Goal: Information Seeking & Learning: Learn about a topic

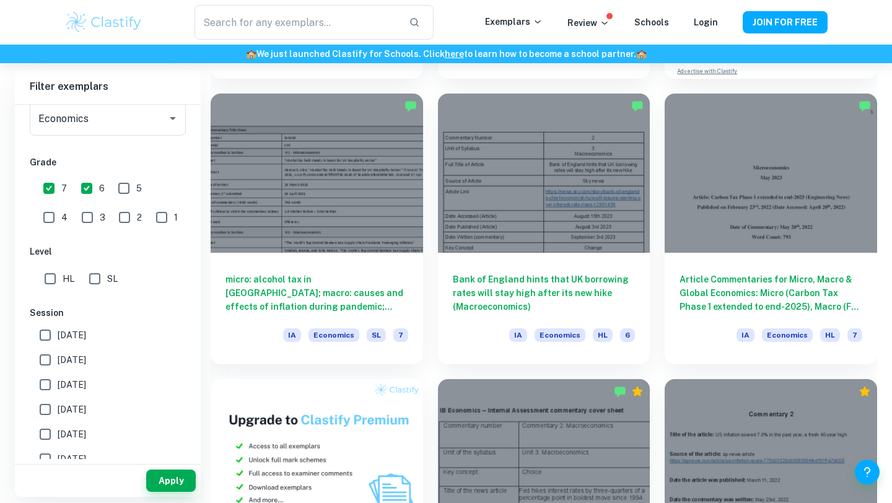
scroll to position [609, 0]
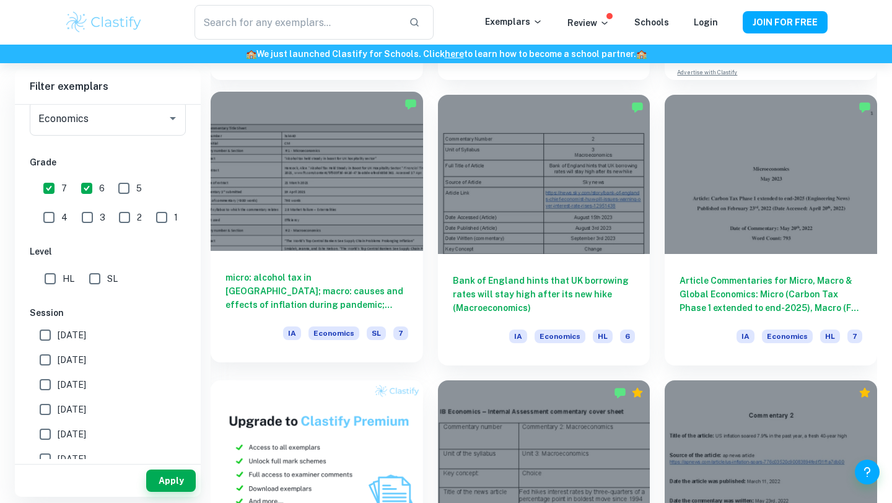
click at [346, 265] on div "micro: alcohol tax in [GEOGRAPHIC_DATA]; macro: causes and effects of inflation…" at bounding box center [317, 307] width 213 height 112
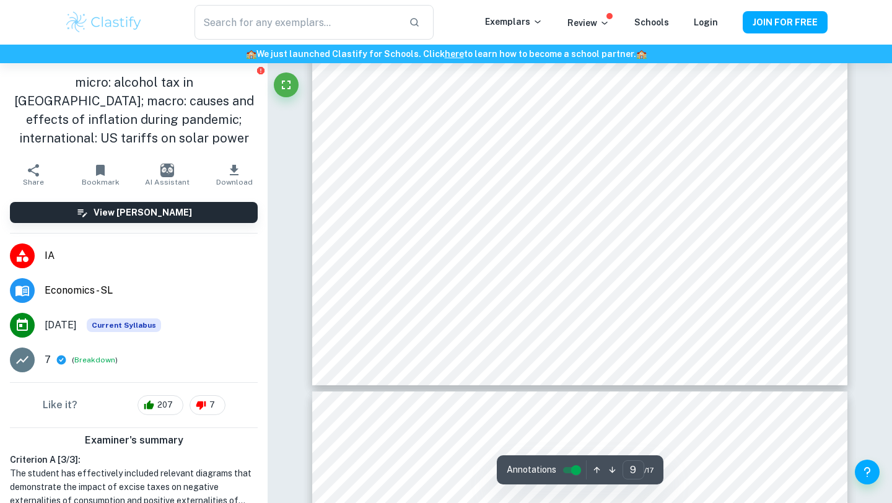
scroll to position [6237, 0]
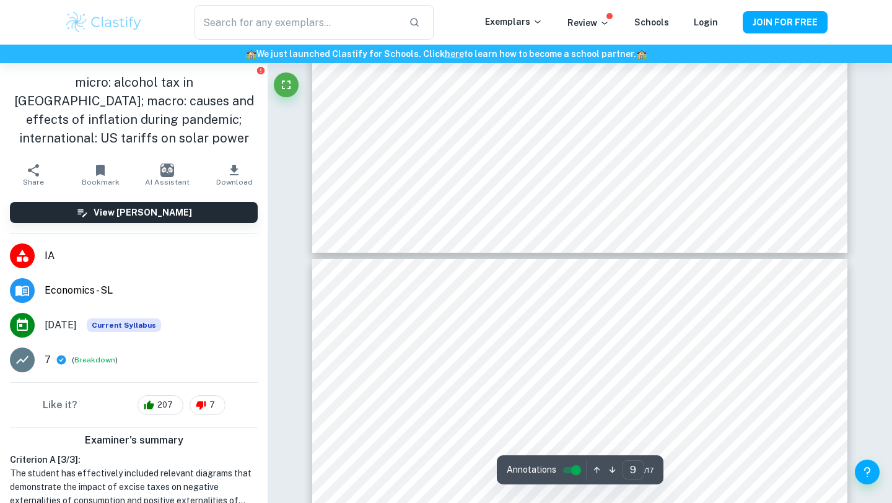
type input "10"
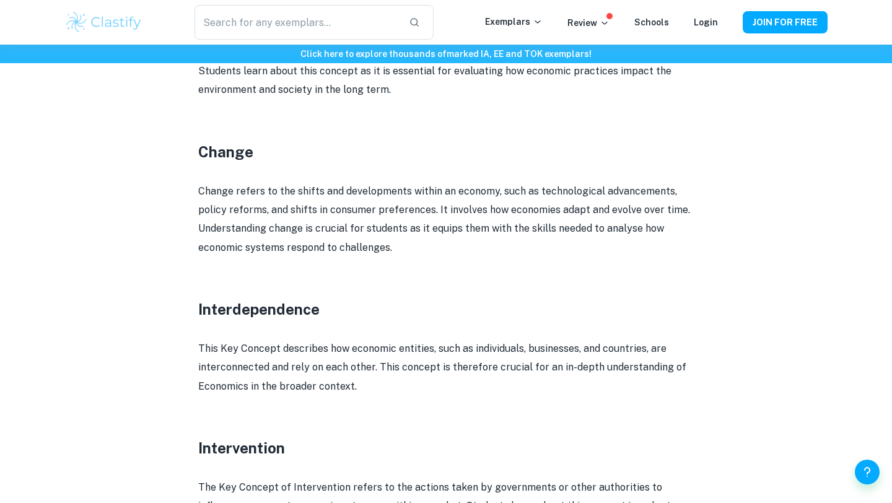
scroll to position [1671, 0]
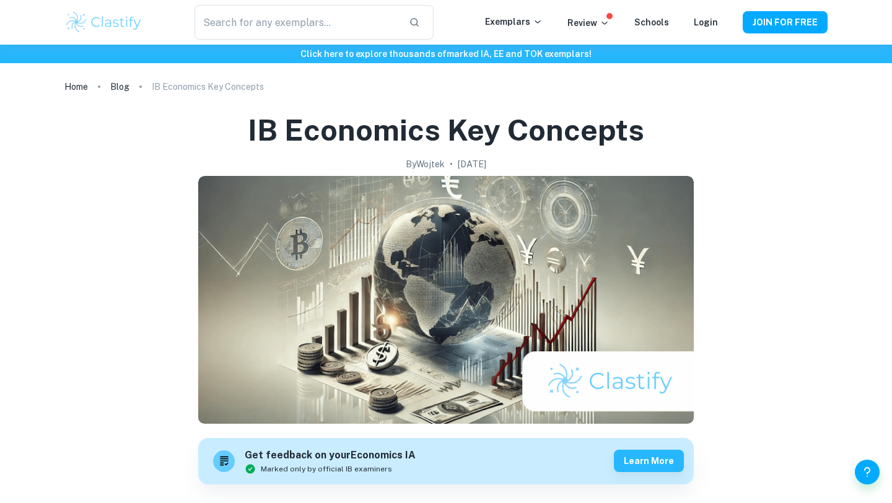
scroll to position [1202, 0]
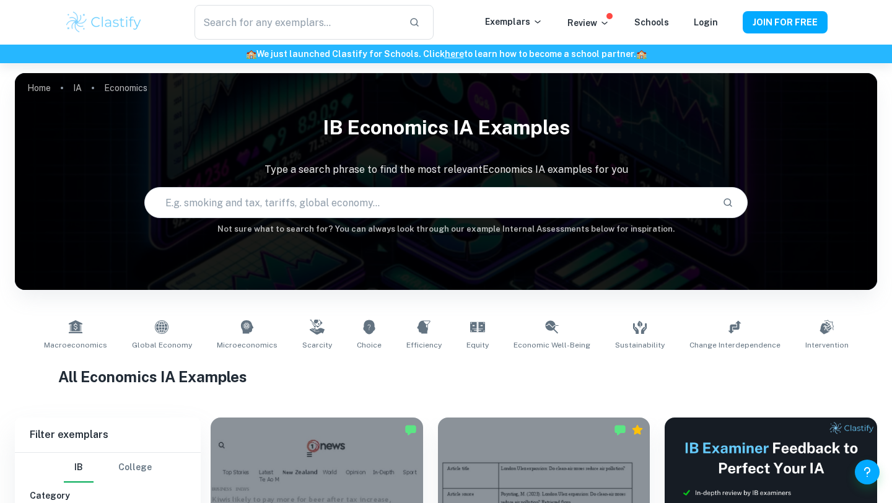
click at [385, 205] on input "text" at bounding box center [429, 202] width 568 height 35
type input "macroeconomics"
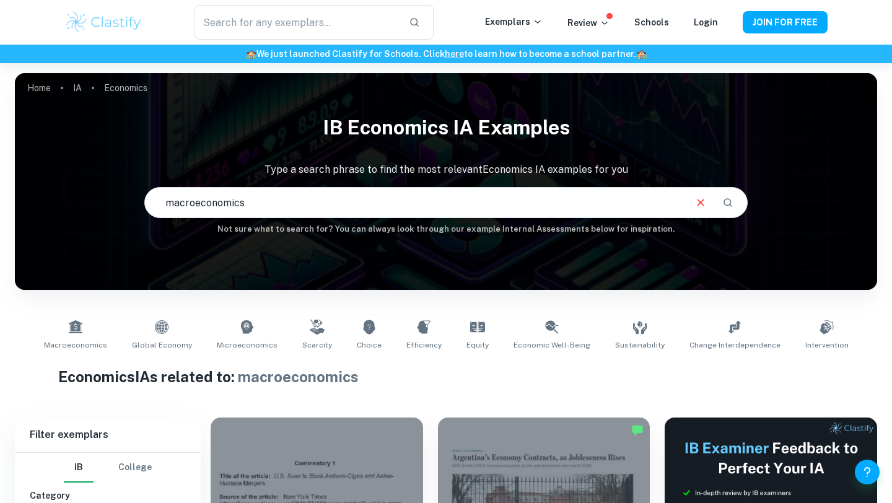
scroll to position [117, 0]
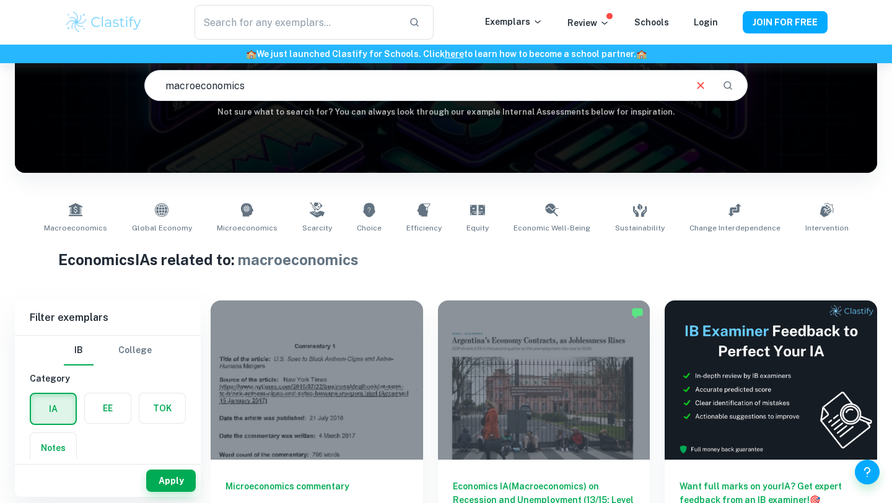
drag, startPoint x: 299, startPoint y: 95, endPoint x: 84, endPoint y: 95, distance: 215.7
click at [84, 95] on div "IB Economics IA examples Type a search phrase to find the most relevant Economi…" at bounding box center [446, 55] width 863 height 128
drag, startPoint x: 276, startPoint y: 93, endPoint x: 106, endPoint y: 88, distance: 170.5
click at [106, 88] on div "IB Economics IA examples Type a search phrase to find the most relevant Economi…" at bounding box center [446, 55] width 863 height 128
type input "research and development"
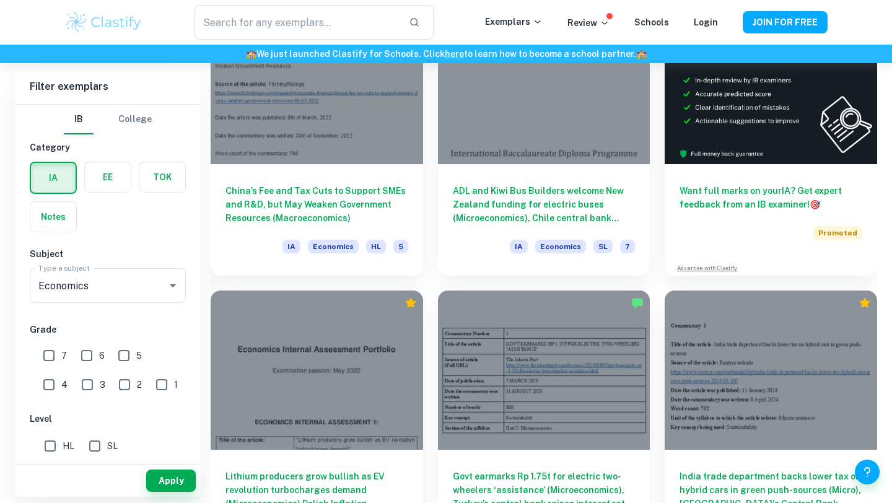
scroll to position [407, 0]
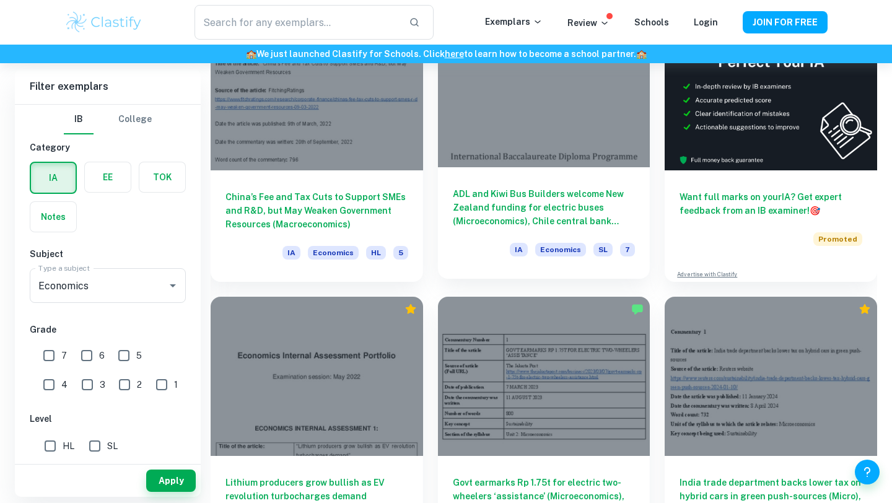
click at [491, 207] on h6 "ADL and Kiwi Bus Builders welcome New Zealand funding for electric buses (Micro…" at bounding box center [544, 207] width 183 height 41
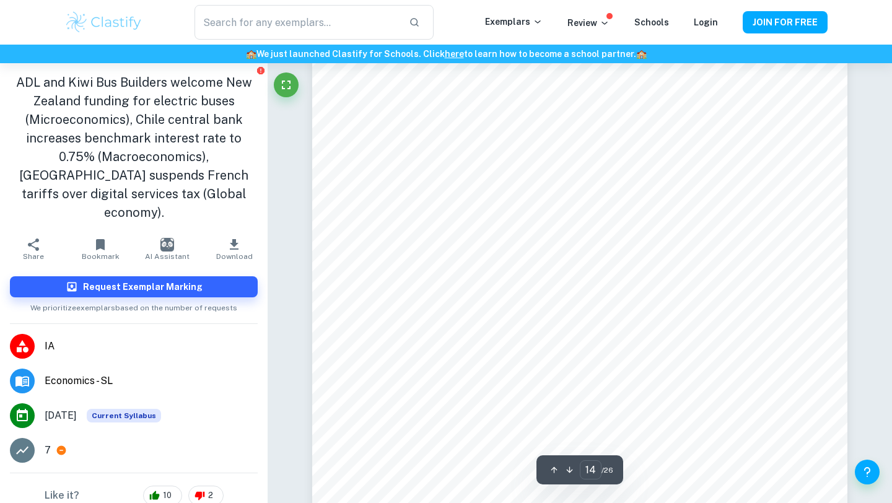
scroll to position [10493, 0]
type input "18"
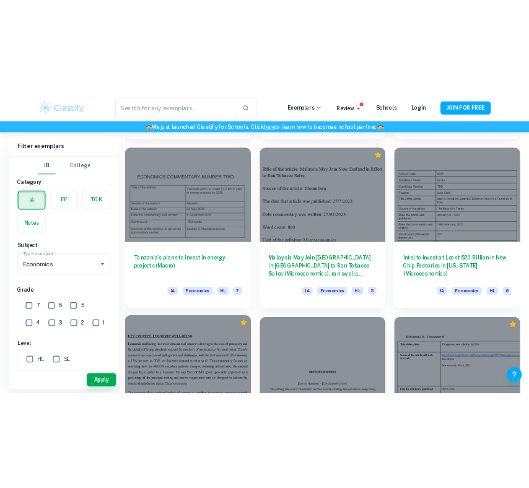
scroll to position [2895, 0]
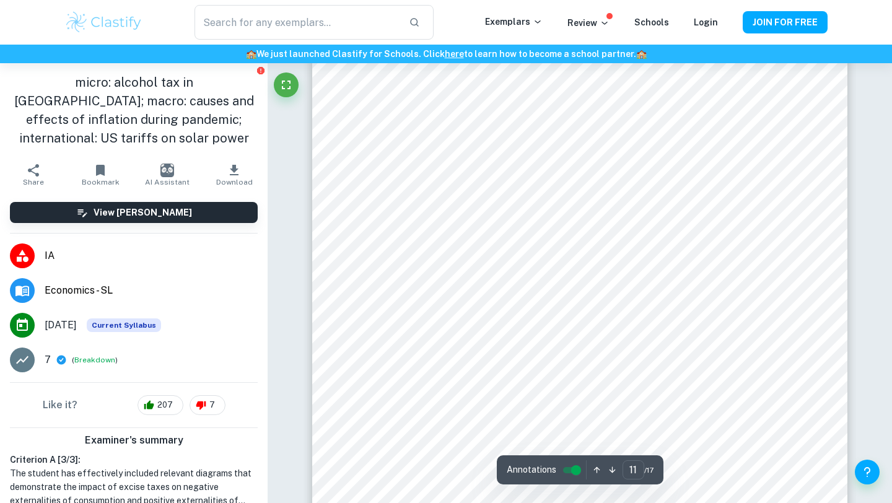
scroll to position [7094, 0]
